Goal: Transaction & Acquisition: Purchase product/service

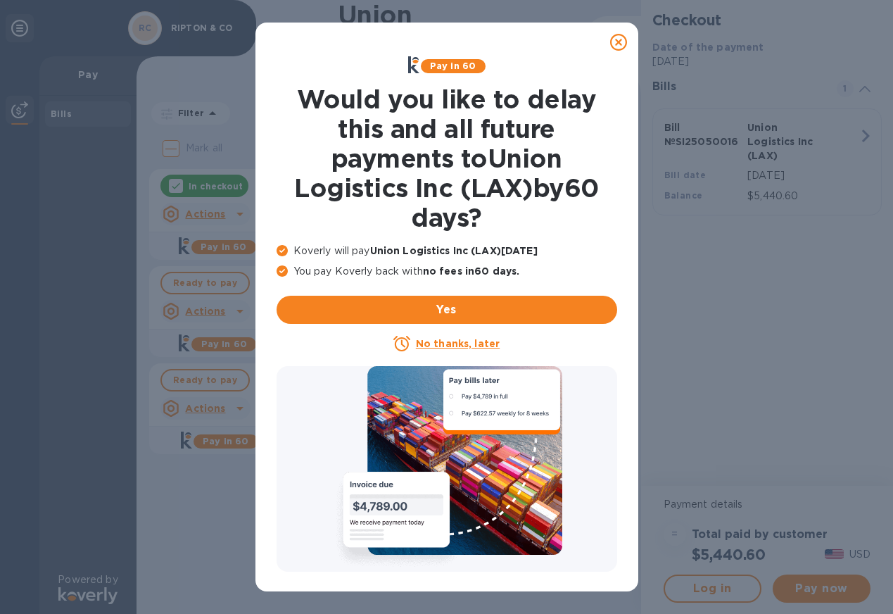
click at [615, 46] on icon at bounding box center [618, 42] width 17 height 17
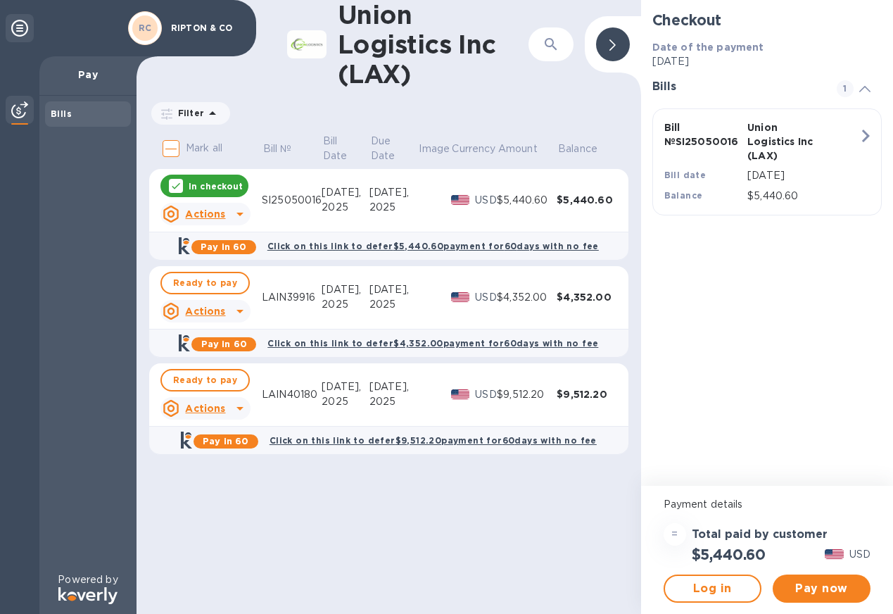
click at [783, 294] on div "Checkout Date of the payment [DATE] Bills 1 Bill № SI25050016 Union Logistics I…" at bounding box center [767, 243] width 252 height 486
click at [196, 188] on p "In checkout" at bounding box center [216, 186] width 54 height 12
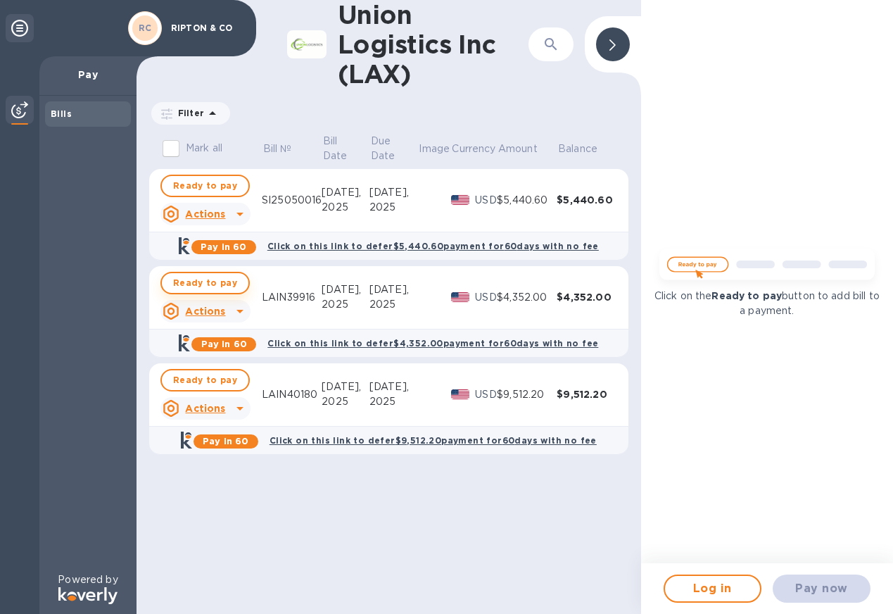
click at [199, 277] on span "Ready to pay" at bounding box center [205, 283] width 64 height 17
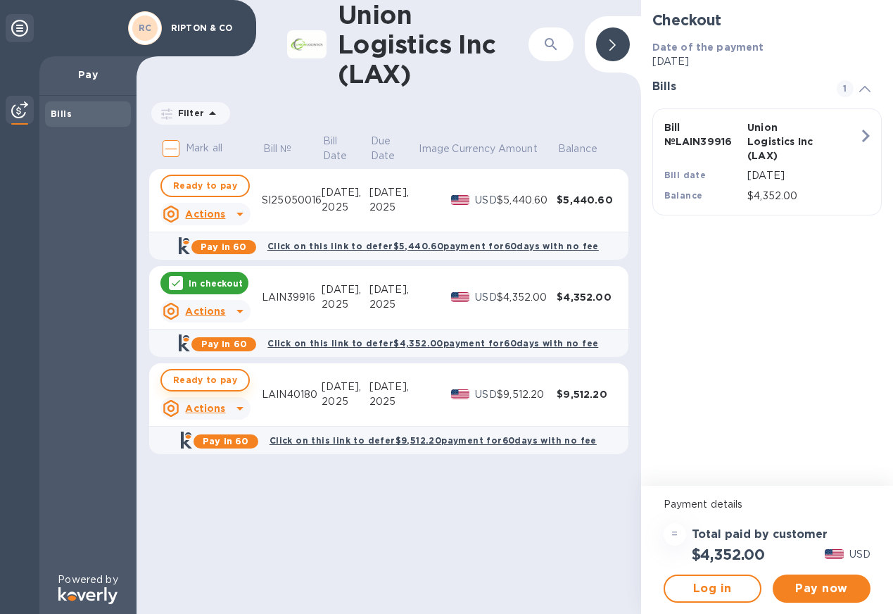
click at [202, 377] on span "Ready to pay" at bounding box center [205, 380] width 64 height 17
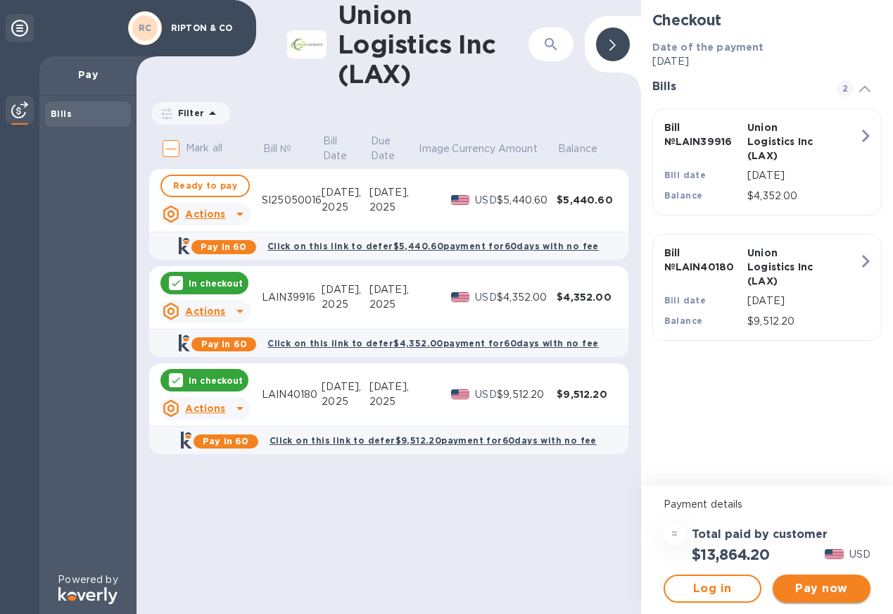
click at [817, 583] on span "Pay now" at bounding box center [821, 588] width 75 height 17
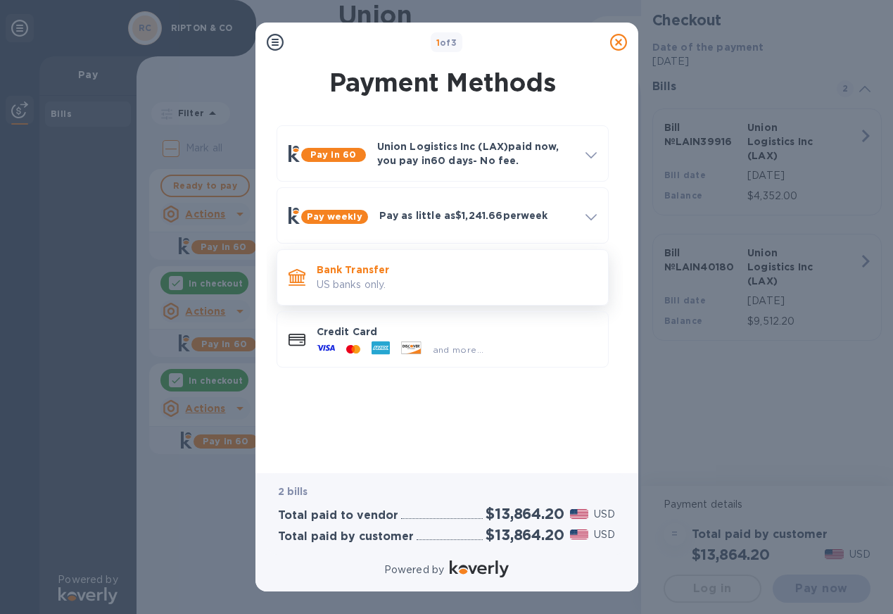
click at [347, 270] on p "Bank Transfer" at bounding box center [457, 270] width 280 height 14
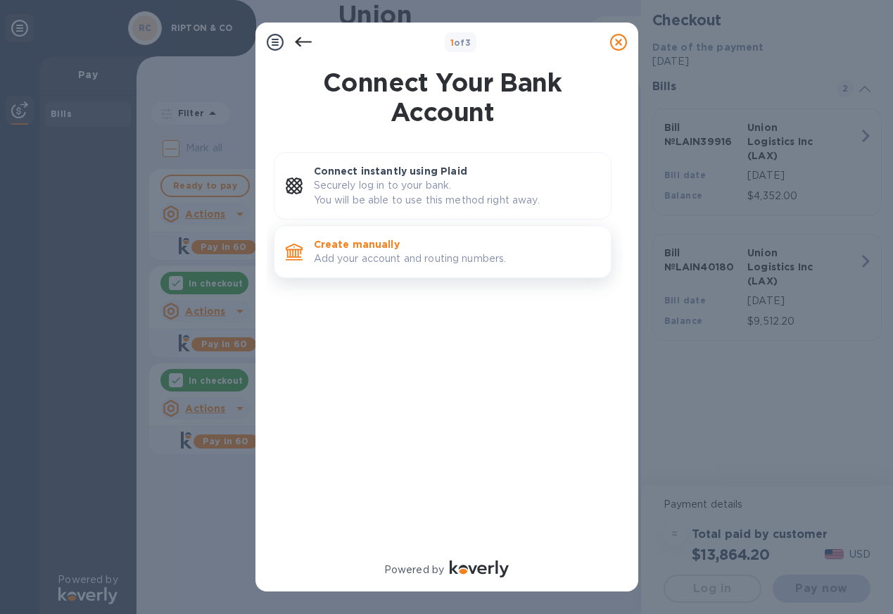
click at [372, 257] on p "Add your account and routing numbers." at bounding box center [457, 258] width 286 height 15
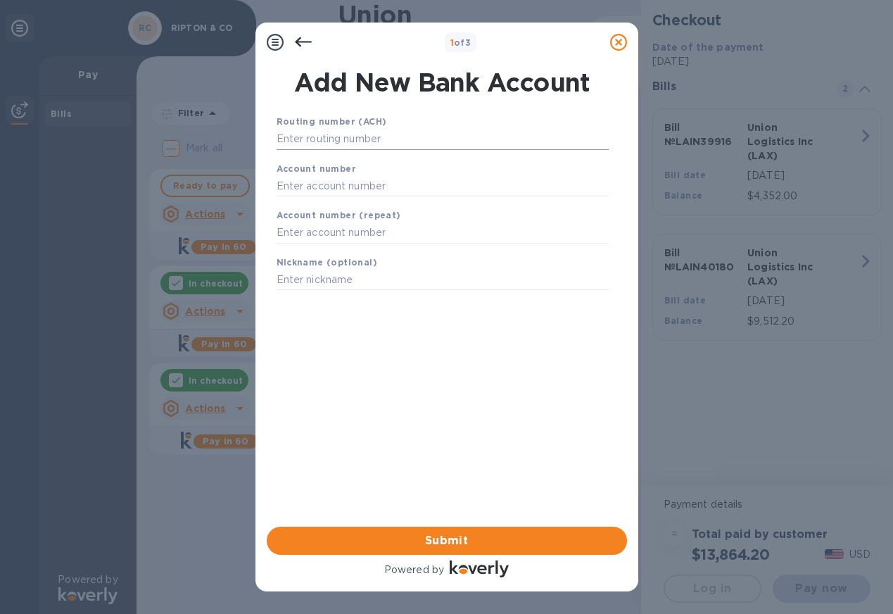
click at [418, 139] on input "text" at bounding box center [443, 139] width 332 height 21
paste input "083009060"
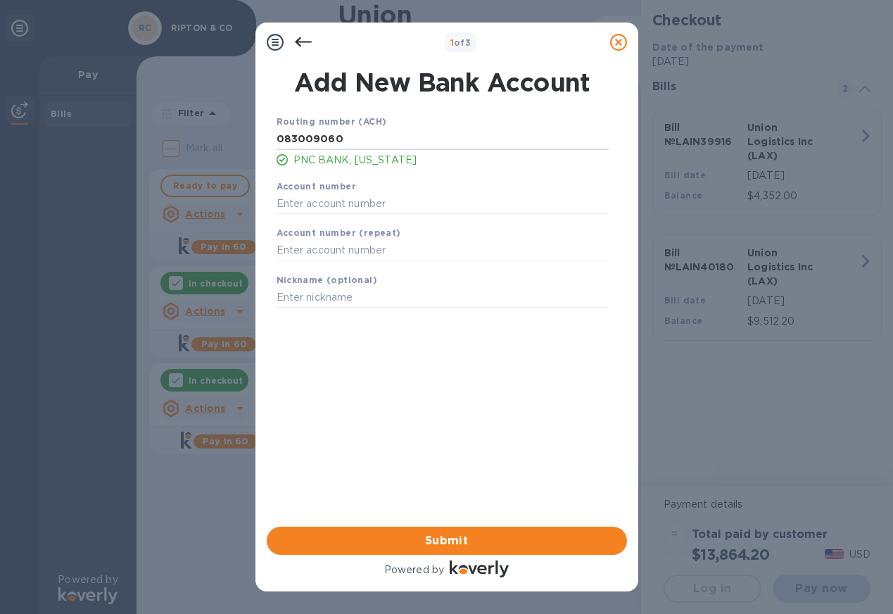
type input "083009060"
click at [356, 197] on input "text" at bounding box center [443, 203] width 332 height 21
paste input "3823953519"
type input "3823953519"
click at [349, 252] on input "text" at bounding box center [443, 250] width 332 height 21
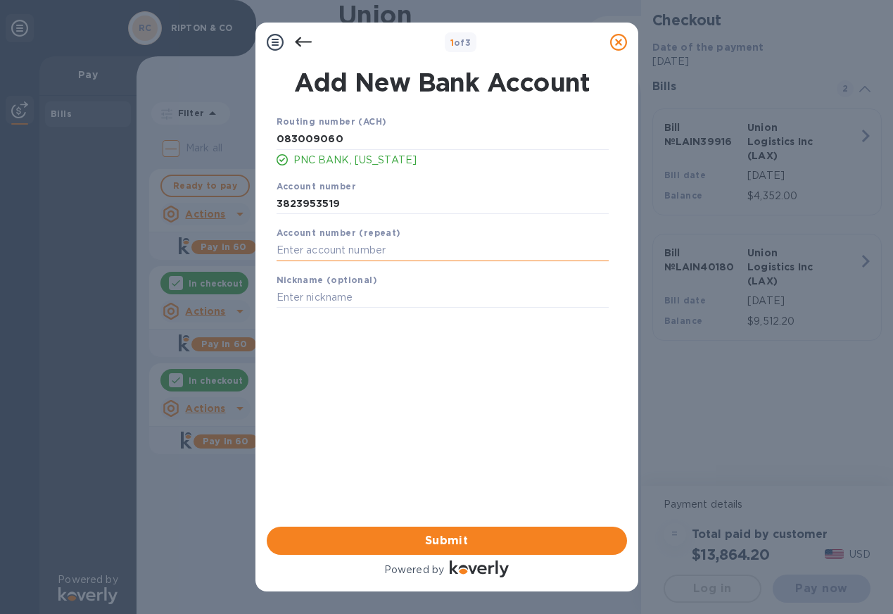
paste input "3823953519"
type input "3823953519"
click at [351, 368] on div "Routing number (ACH) [US_BANK_ROUTING_MICR] PNC BANK, [US_STATE] Account number…" at bounding box center [443, 302] width 360 height 399
click at [427, 552] on button "Submit" at bounding box center [447, 541] width 360 height 28
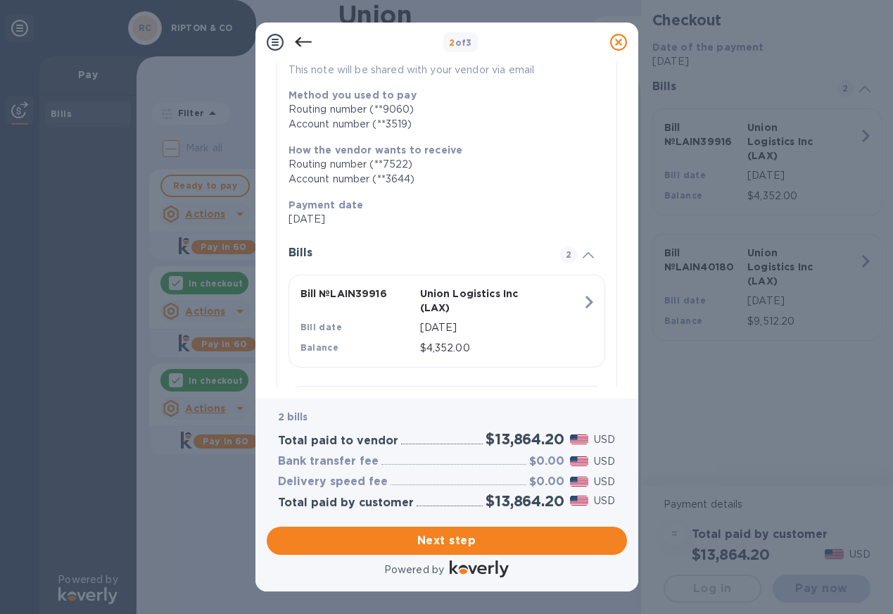
scroll to position [282, 0]
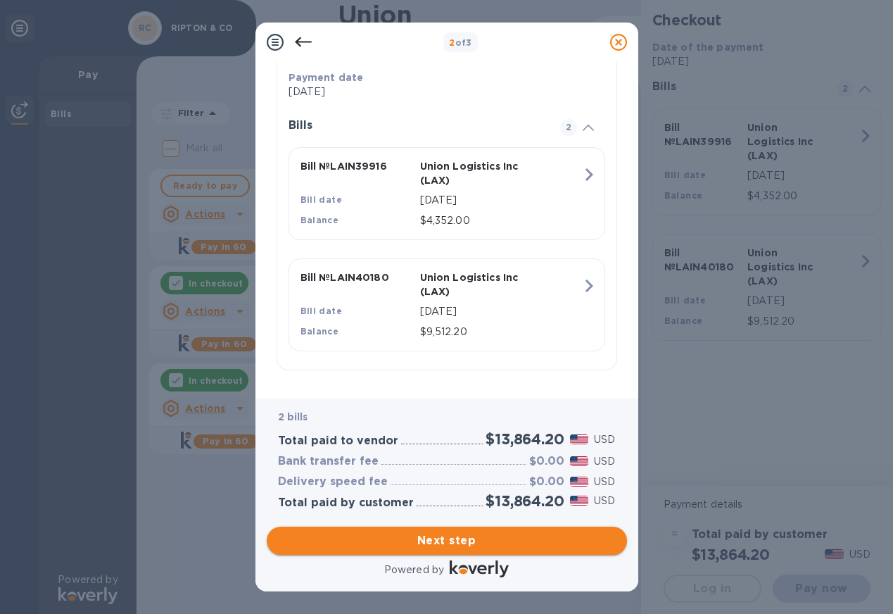
click at [418, 533] on span "Next step" at bounding box center [447, 540] width 338 height 17
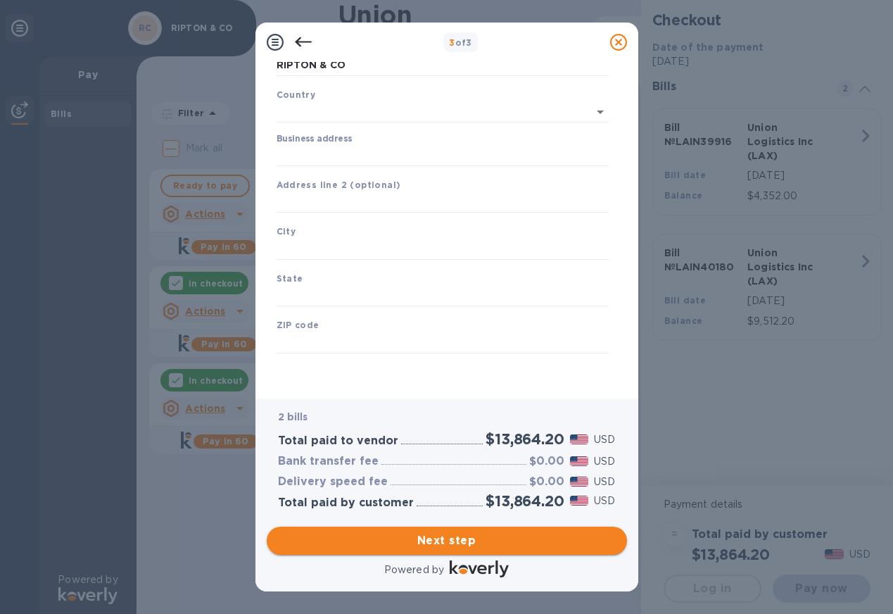
type input "[GEOGRAPHIC_DATA]"
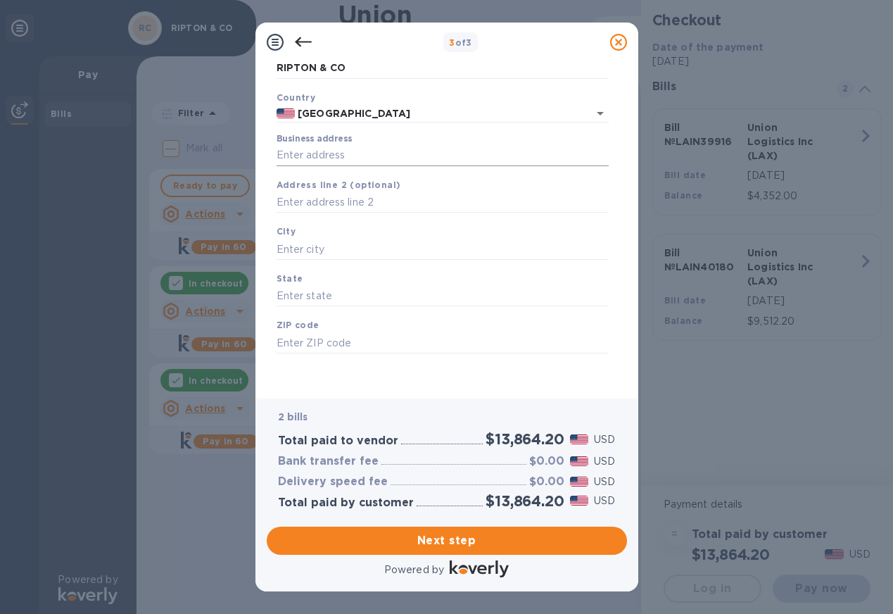
scroll to position [0, 0]
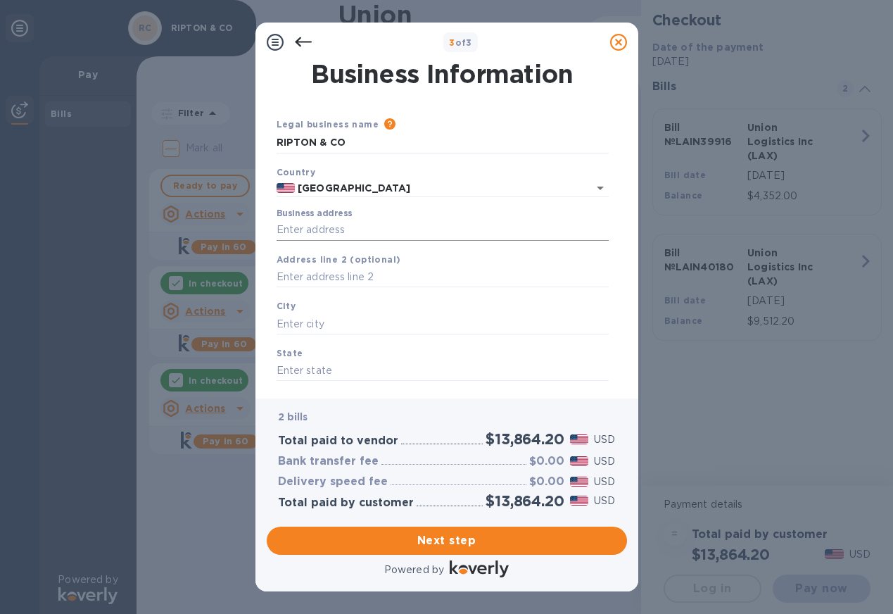
click at [313, 222] on input "Business address" at bounding box center [443, 230] width 332 height 21
type input "[STREET_ADDRESS]"
click at [330, 328] on input "text" at bounding box center [443, 323] width 332 height 21
type input "[GEOGRAPHIC_DATA]"
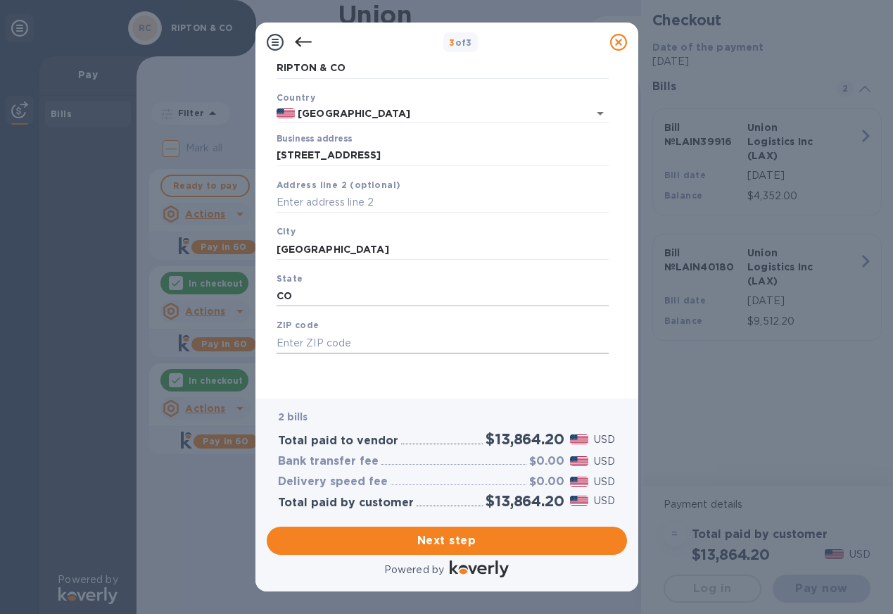
type input "CO"
click at [336, 347] on input "text" at bounding box center [443, 342] width 332 height 21
type input "80301"
click at [441, 536] on span "Next step" at bounding box center [447, 540] width 338 height 17
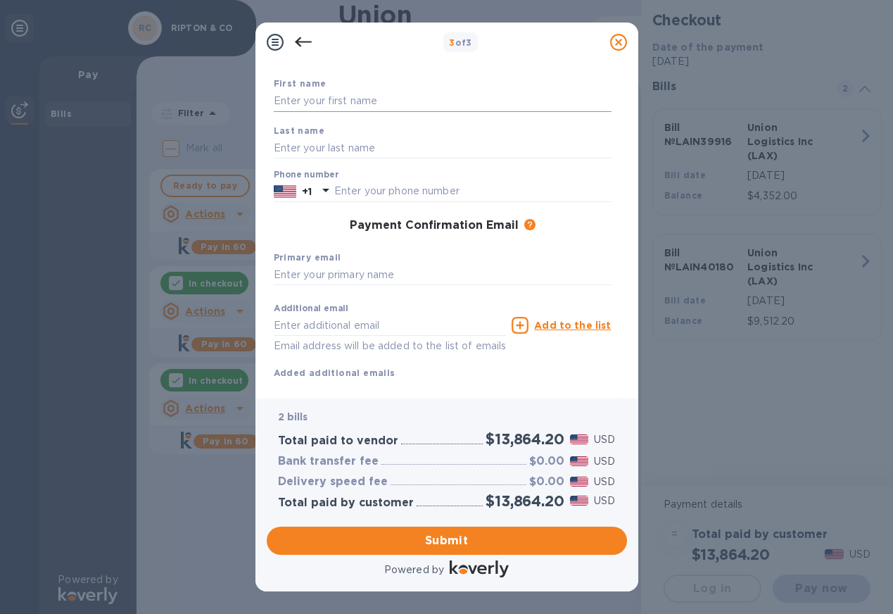
click at [432, 94] on input "text" at bounding box center [443, 101] width 338 height 21
type input "[PERSON_NAME]"
type input "Nazim"
type input "5037083712"
type input "[EMAIL_ADDRESS][DOMAIN_NAME]"
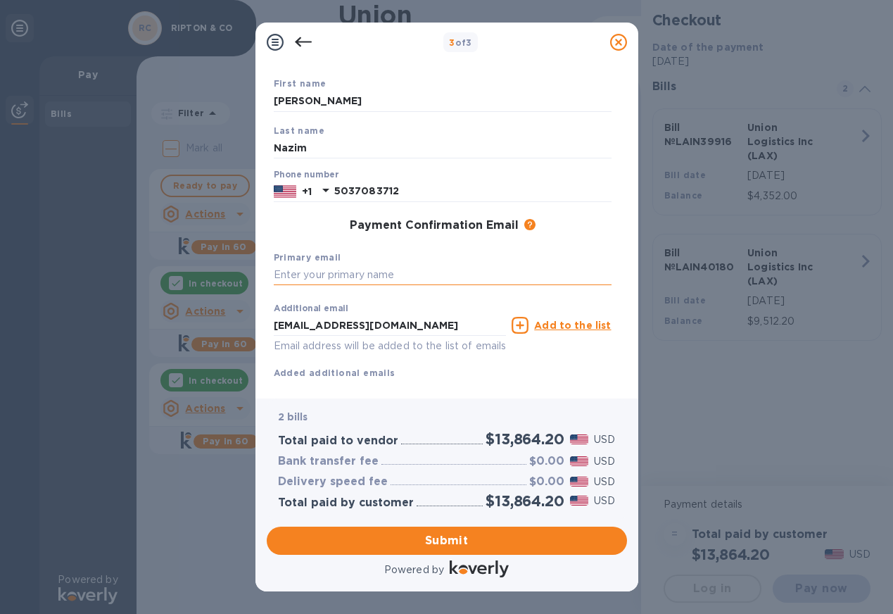
click at [315, 275] on input "text" at bounding box center [443, 275] width 338 height 21
type input "[PERSON_NAME][EMAIL_ADDRESS][DOMAIN_NAME]"
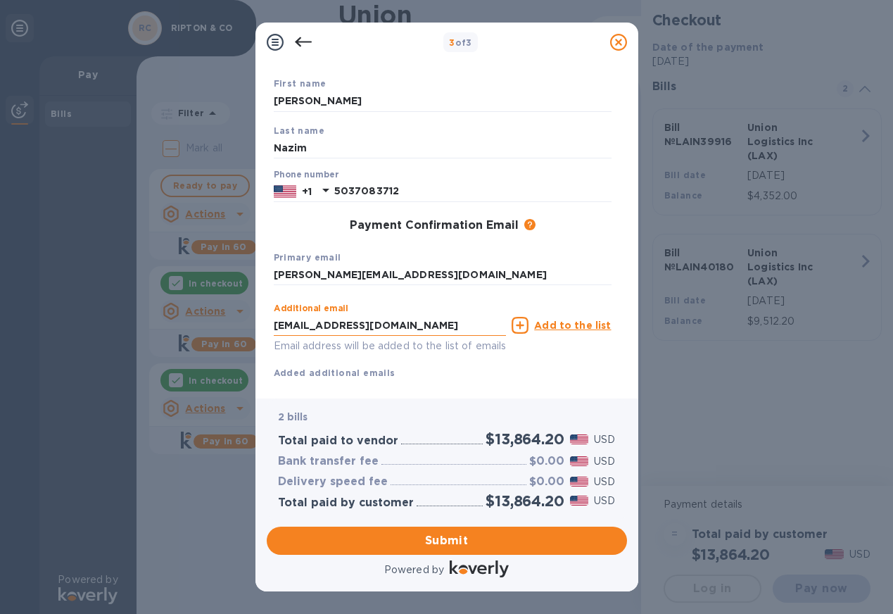
click at [343, 325] on input "[EMAIL_ADDRESS][DOMAIN_NAME]" at bounding box center [390, 325] width 233 height 21
click at [494, 389] on div "Payment Contact Information First name [PERSON_NAME] Last name [PERSON_NAME] Ph…" at bounding box center [447, 230] width 383 height 337
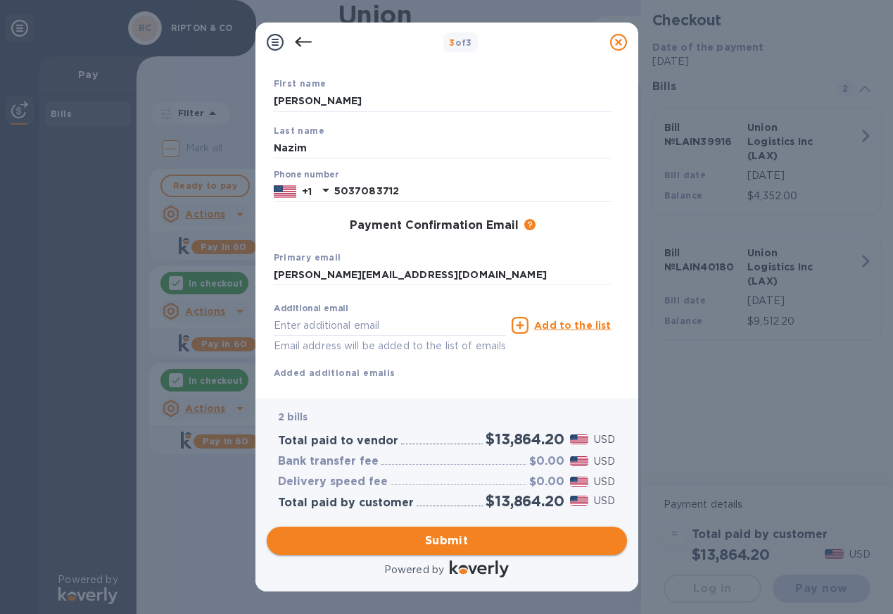
click at [459, 537] on span "Submit" at bounding box center [447, 540] width 338 height 17
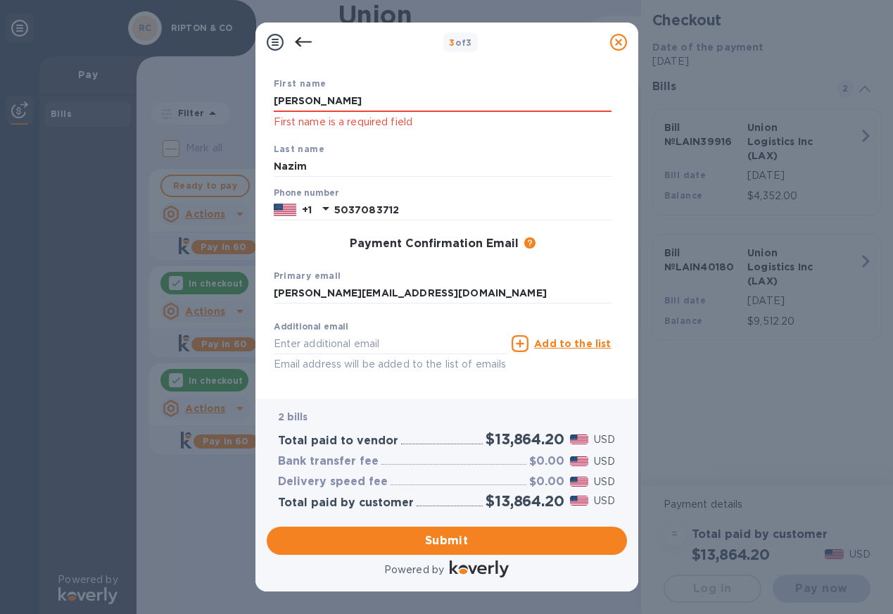
scroll to position [0, 0]
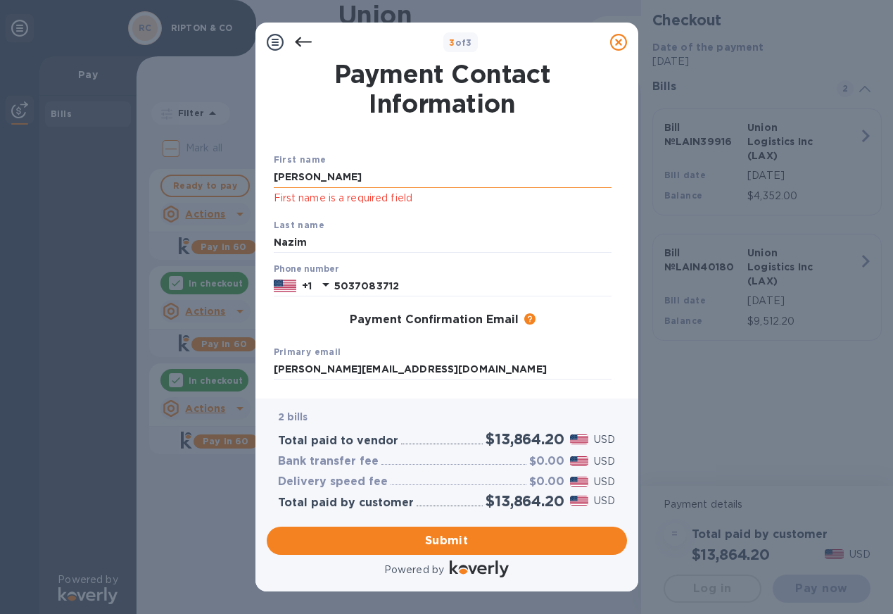
click at [346, 178] on input "[PERSON_NAME]" at bounding box center [443, 177] width 338 height 21
type input "S"
click at [360, 158] on div "First name [PERSON_NAME] First name is a required field" at bounding box center [442, 178] width 349 height 65
click at [375, 234] on input "Nazim" at bounding box center [443, 242] width 338 height 21
click at [448, 198] on p "First name is a required field" at bounding box center [443, 198] width 338 height 16
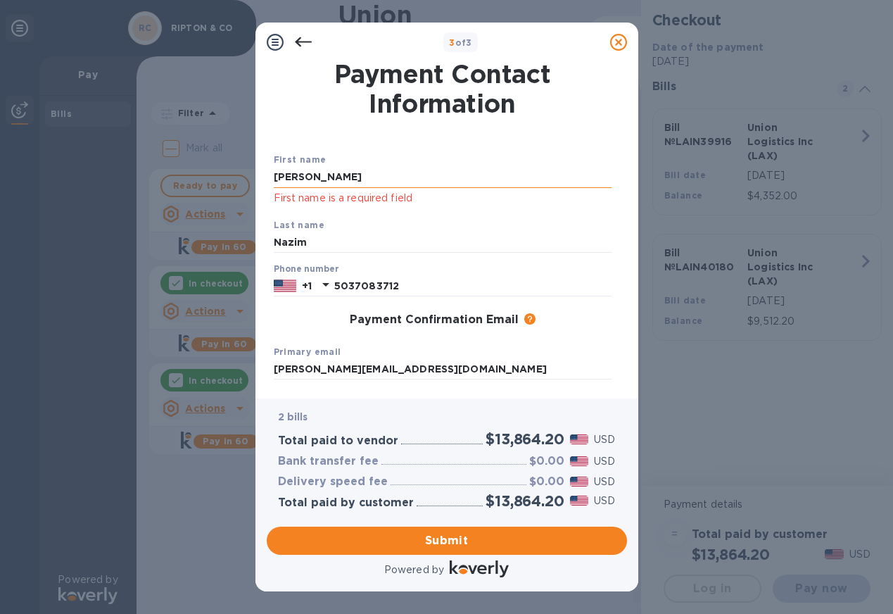
click at [448, 185] on input "[PERSON_NAME]" at bounding box center [443, 177] width 338 height 21
click at [297, 186] on input "[PERSON_NAME]" at bounding box center [443, 177] width 338 height 21
type input "S"
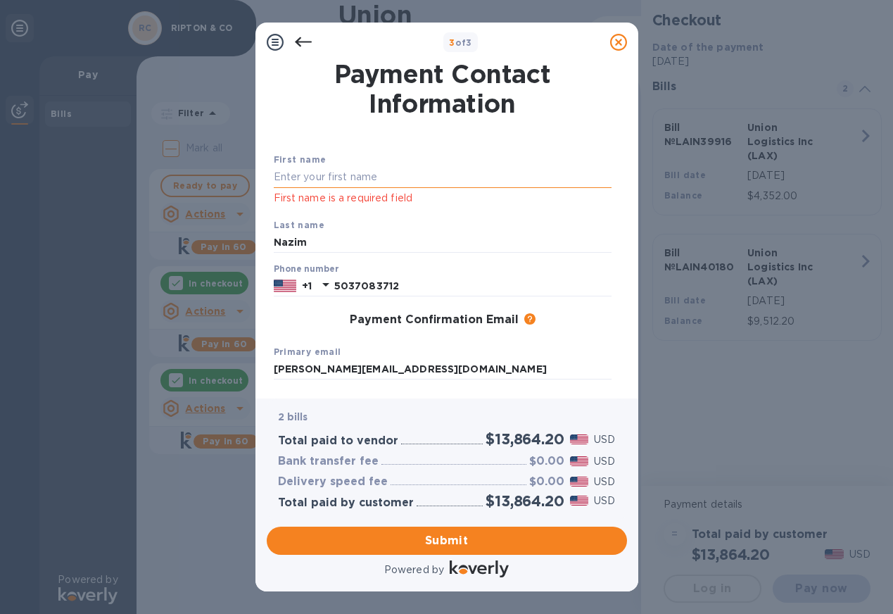
type input "="
click at [324, 251] on input "Nazim" at bounding box center [443, 242] width 338 height 21
click at [351, 187] on input "text" at bounding box center [443, 177] width 338 height 21
type input "[PERSON_NAME]"
click at [413, 365] on input "[PERSON_NAME][EMAIL_ADDRESS][DOMAIN_NAME]" at bounding box center [443, 369] width 338 height 21
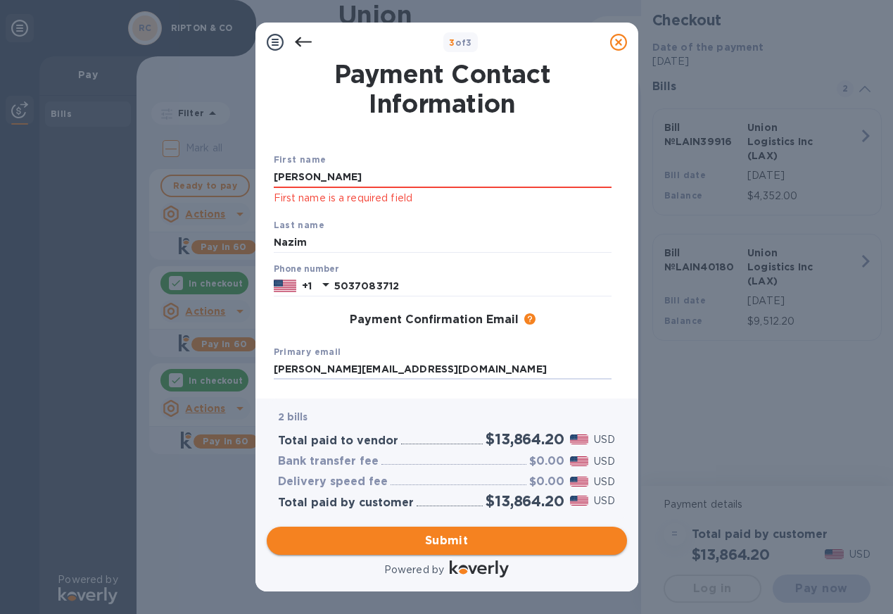
click at [412, 548] on span "Submit" at bounding box center [447, 540] width 338 height 17
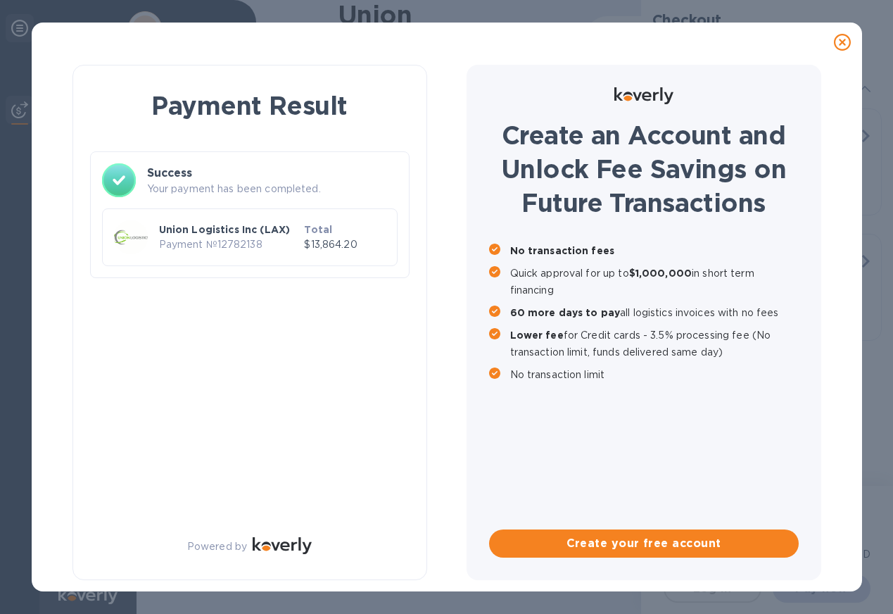
checkbox input "true"
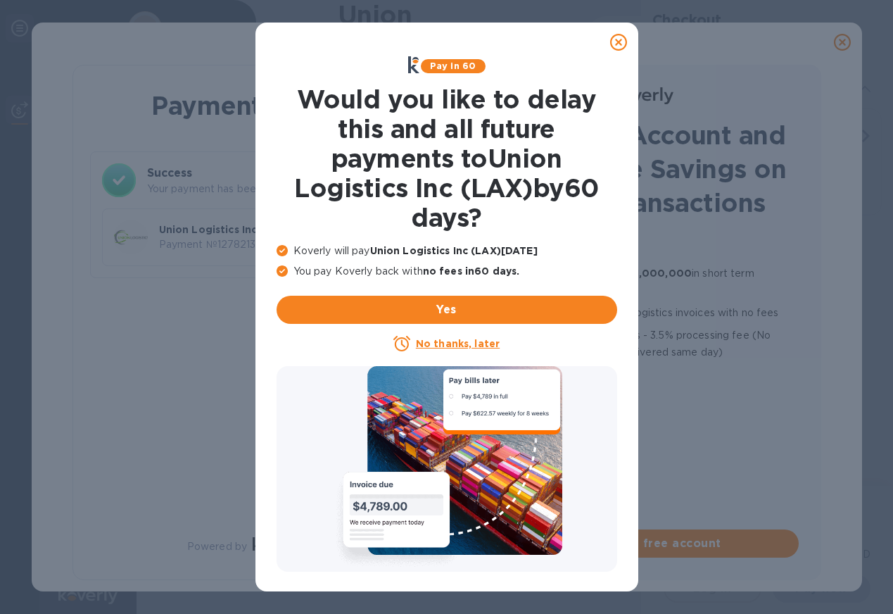
click at [469, 342] on u "No thanks, later" at bounding box center [458, 343] width 84 height 11
